Goal: Information Seeking & Learning: Learn about a topic

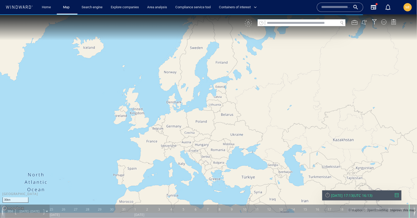
click at [304, 22] on input "text" at bounding box center [301, 22] width 73 height 7
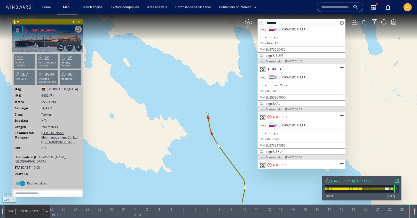
scroll to position [62, 0]
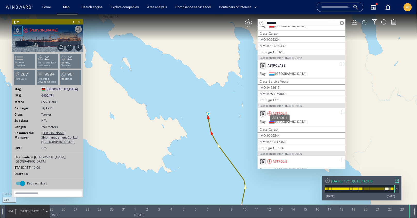
type input "******"
click at [279, 111] on div "ASTROL-1" at bounding box center [280, 113] width 14 height 5
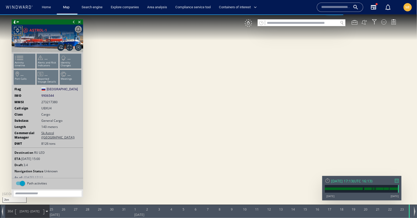
click at [281, 25] on input "text" at bounding box center [301, 22] width 73 height 7
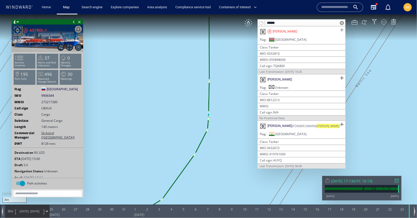
click at [341, 30] on span at bounding box center [342, 30] width 6 height 6
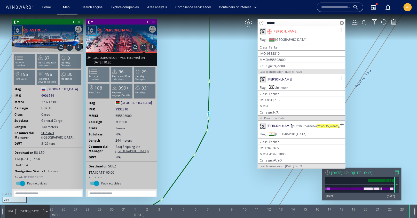
drag, startPoint x: 282, startPoint y: 24, endPoint x: 262, endPoint y: 22, distance: 20.2
click at [262, 22] on div "******" at bounding box center [302, 22] width 88 height 7
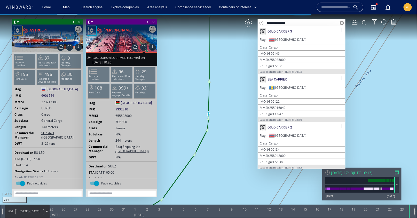
type input "**********"
click at [339, 29] on span at bounding box center [342, 30] width 6 height 6
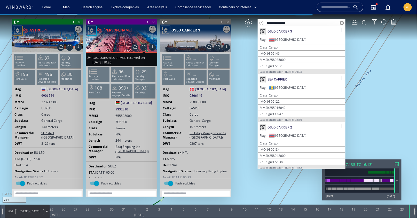
click at [146, 22] on span at bounding box center [148, 21] width 6 height 5
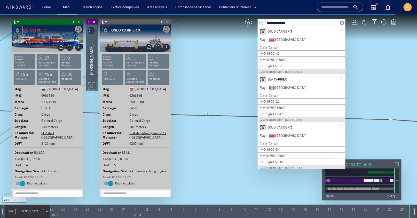
click at [73, 21] on span at bounding box center [74, 21] width 6 height 5
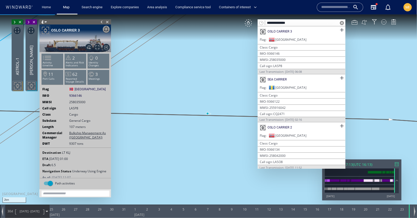
click at [100, 21] on span at bounding box center [102, 21] width 6 height 5
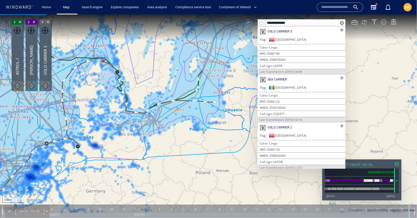
drag, startPoint x: 132, startPoint y: 107, endPoint x: 170, endPoint y: 132, distance: 44.8
click at [170, 132] on canvas "Map" at bounding box center [208, 113] width 417 height 199
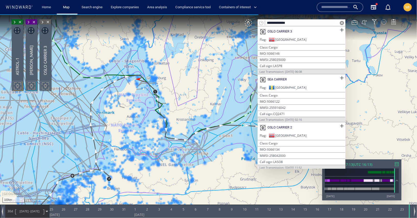
click at [384, 22] on div at bounding box center [383, 21] width 5 height 5
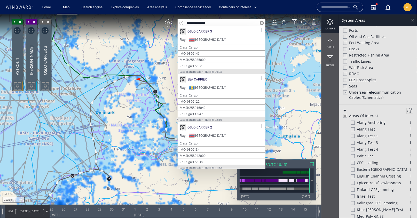
scroll to position [148, 0]
click at [346, 89] on div at bounding box center [345, 91] width 4 height 4
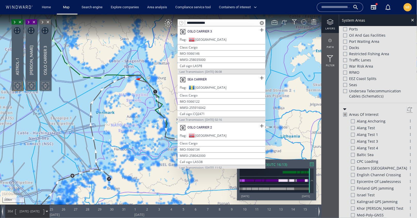
click at [272, 36] on canvas "Map" at bounding box center [208, 113] width 417 height 199
click at [262, 22] on span at bounding box center [262, 23] width 4 height 4
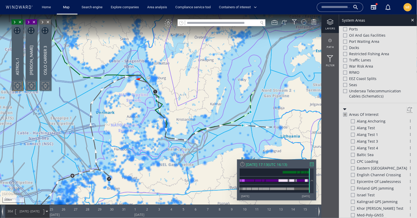
click at [169, 24] on div "VM" at bounding box center [168, 22] width 7 height 7
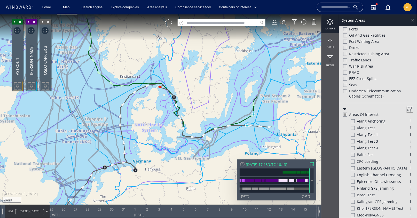
drag, startPoint x: 295, startPoint y: 129, endPoint x: 261, endPoint y: 152, distance: 40.5
click at [265, 146] on canvas "Map" at bounding box center [208, 113] width 417 height 199
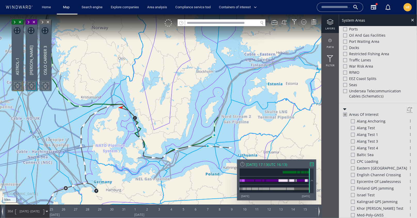
drag, startPoint x: 295, startPoint y: 80, endPoint x: 228, endPoint y: 113, distance: 75.0
click at [228, 112] on canvas "Map" at bounding box center [208, 113] width 417 height 199
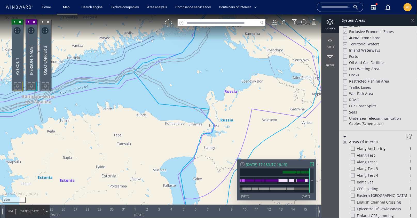
scroll to position [67, 0]
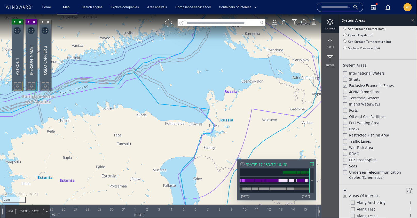
click at [345, 170] on div at bounding box center [345, 172] width 4 height 4
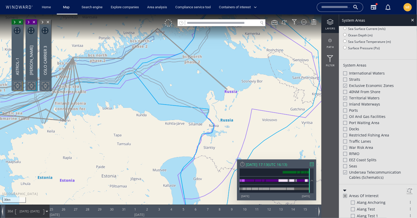
drag, startPoint x: 184, startPoint y: 102, endPoint x: 210, endPoint y: 132, distance: 39.9
click at [210, 132] on canvas "Map" at bounding box center [208, 113] width 417 height 199
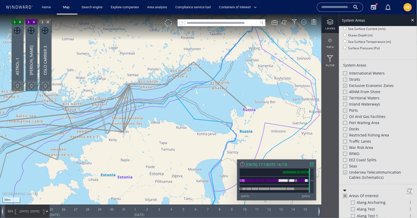
click at [345, 170] on div at bounding box center [345, 172] width 4 height 4
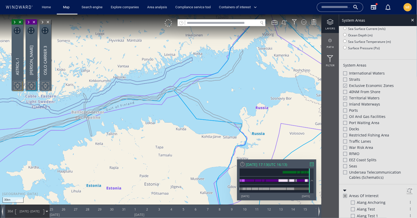
click at [345, 83] on div at bounding box center [345, 85] width 4 height 4
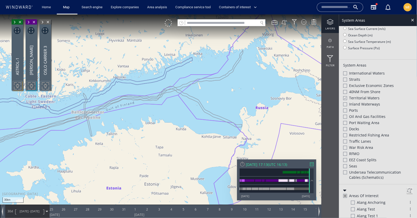
click at [345, 84] on div at bounding box center [345, 86] width 4 height 4
click at [345, 97] on div at bounding box center [345, 98] width 4 height 4
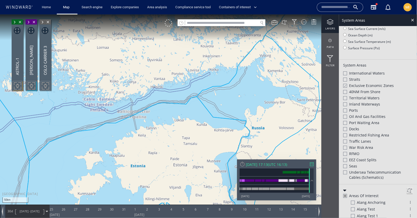
drag, startPoint x: 178, startPoint y: 118, endPoint x: 202, endPoint y: 115, distance: 24.3
click at [202, 115] on canvas "Map" at bounding box center [208, 113] width 417 height 199
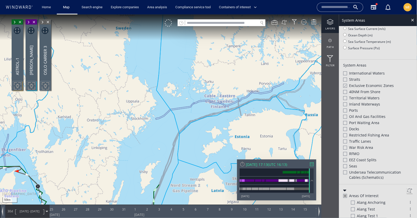
drag, startPoint x: 246, startPoint y: 131, endPoint x: 293, endPoint y: 119, distance: 48.2
click at [293, 119] on canvas "Map" at bounding box center [208, 113] width 417 height 199
click at [345, 85] on div at bounding box center [345, 85] width 4 height 4
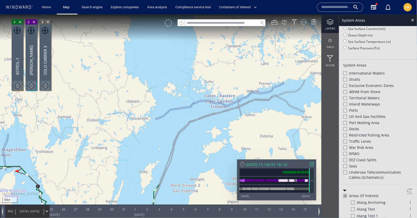
drag, startPoint x: 238, startPoint y: 122, endPoint x: 301, endPoint y: 44, distance: 100.7
click at [300, 44] on canvas "Map" at bounding box center [208, 113] width 417 height 199
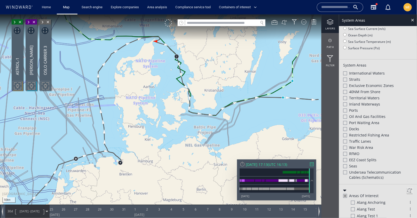
drag, startPoint x: 230, startPoint y: 105, endPoint x: 252, endPoint y: 130, distance: 32.6
click at [252, 130] on canvas "Map" at bounding box center [208, 113] width 417 height 199
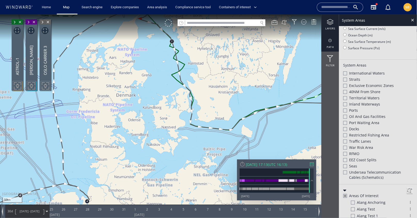
click at [330, 41] on div at bounding box center [331, 40] width 18 height 6
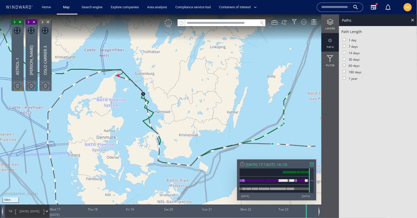
drag, startPoint x: 222, startPoint y: 120, endPoint x: 201, endPoint y: 147, distance: 34.8
click at [201, 147] on canvas "Map" at bounding box center [208, 113] width 417 height 199
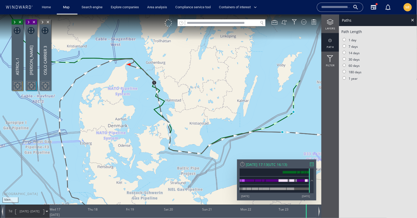
drag, startPoint x: 201, startPoint y: 147, endPoint x: 203, endPoint y: 119, distance: 28.2
click at [202, 119] on canvas "Map" at bounding box center [208, 113] width 417 height 199
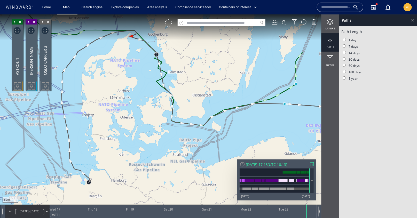
click at [239, 22] on input "text" at bounding box center [221, 22] width 73 height 7
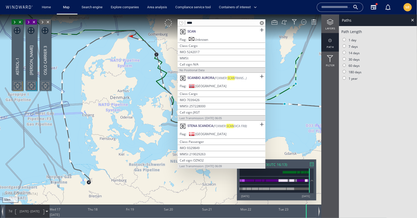
type input "****"
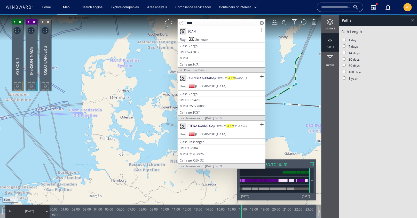
click at [262, 24] on span at bounding box center [262, 23] width 4 height 4
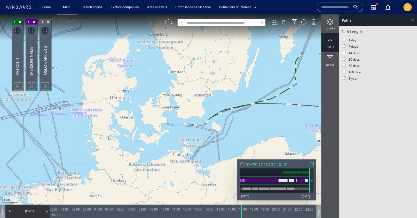
drag, startPoint x: 261, startPoint y: 117, endPoint x: 220, endPoint y: 129, distance: 42.5
click at [221, 128] on canvas "Map" at bounding box center [208, 113] width 417 height 199
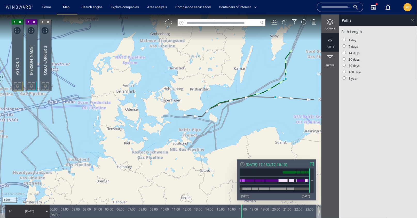
click at [217, 22] on input "text" at bounding box center [221, 22] width 73 height 7
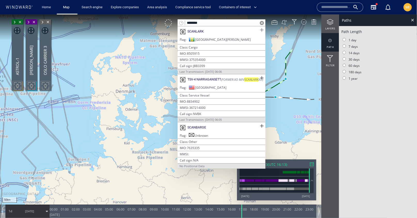
type input "********"
click at [259, 29] on span at bounding box center [262, 30] width 6 height 6
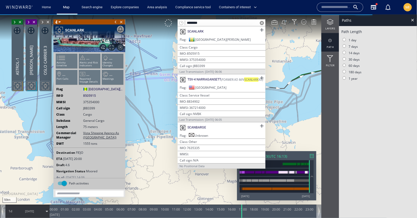
scroll to position [1, 0]
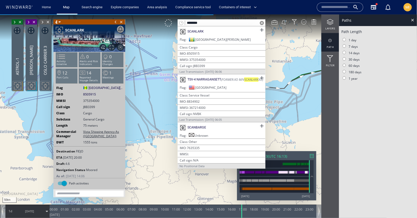
click at [203, 53] on div "IMO 8505915" at bounding box center [222, 53] width 84 height 4
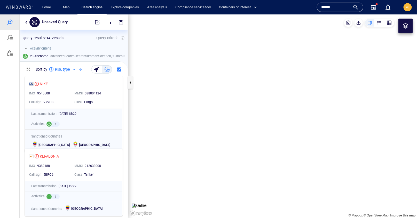
scroll to position [144, 108]
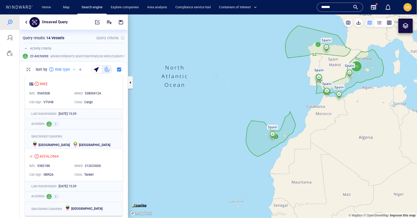
drag, startPoint x: 336, startPoint y: 5, endPoint x: 307, endPoint y: 3, distance: 29.0
click at [309, 3] on div "Home Map Search engine Explore companies Area analysis Compliance service tool …" at bounding box center [209, 7] width 410 height 13
type input "******"
click at [356, 8] on div "******" at bounding box center [340, 7] width 38 height 8
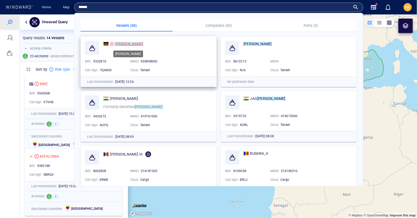
click at [120, 44] on mark "[PERSON_NAME]" at bounding box center [129, 44] width 28 height 4
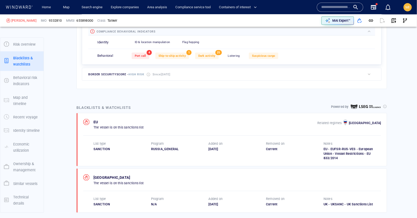
scroll to position [27, 0]
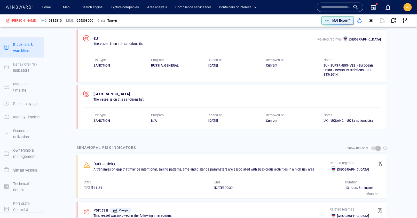
scroll to position [290, 0]
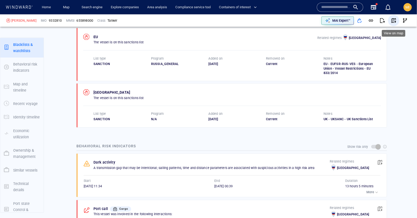
click at [393, 20] on span "button" at bounding box center [393, 20] width 5 height 5
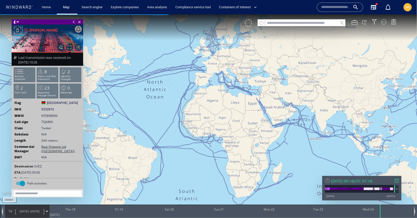
scroll to position [9, 0]
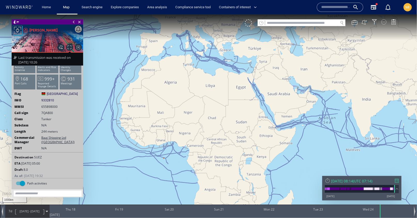
click at [383, 22] on div at bounding box center [383, 21] width 5 height 5
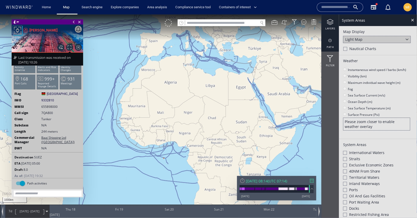
click at [329, 40] on div at bounding box center [331, 40] width 18 height 6
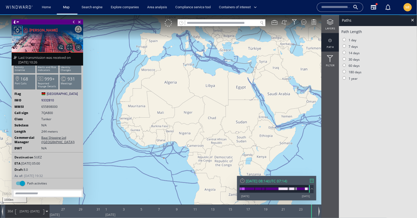
click at [223, 22] on input "text" at bounding box center [221, 22] width 73 height 7
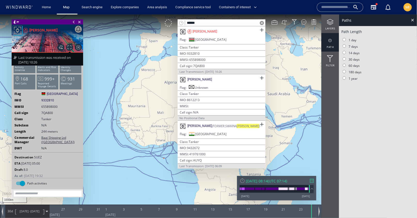
type input "******"
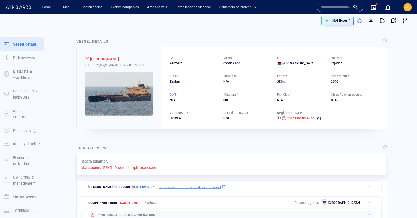
click at [341, 7] on input "text" at bounding box center [335, 7] width 29 height 8
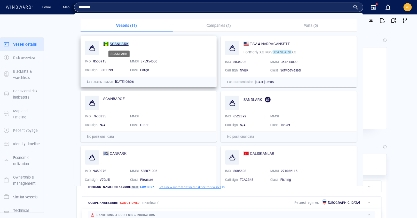
type input "********"
click at [116, 43] on mark "SCANLARK" at bounding box center [119, 44] width 19 height 4
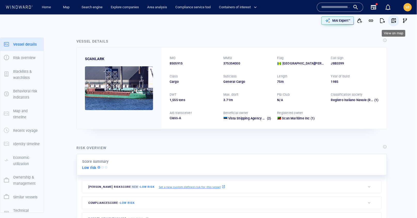
click at [394, 20] on span "button" at bounding box center [393, 20] width 5 height 5
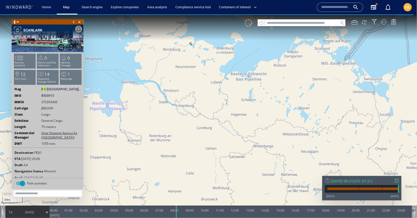
drag, startPoint x: 190, startPoint y: 74, endPoint x: 194, endPoint y: 116, distance: 42.6
click at [192, 115] on canvas "Map" at bounding box center [208, 113] width 417 height 199
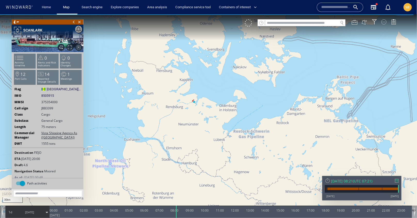
click at [385, 21] on div at bounding box center [383, 21] width 5 height 5
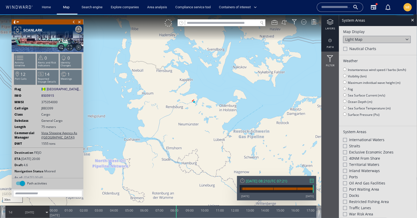
click at [331, 40] on div at bounding box center [331, 40] width 18 height 6
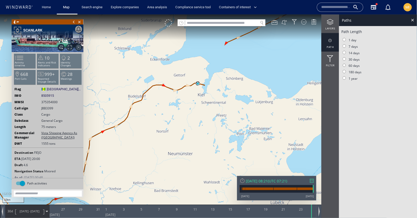
drag, startPoint x: 195, startPoint y: 91, endPoint x: 193, endPoint y: 117, distance: 25.7
click at [193, 117] on canvas "Map" at bounding box center [208, 113] width 417 height 199
